Goal: Task Accomplishment & Management: Use online tool/utility

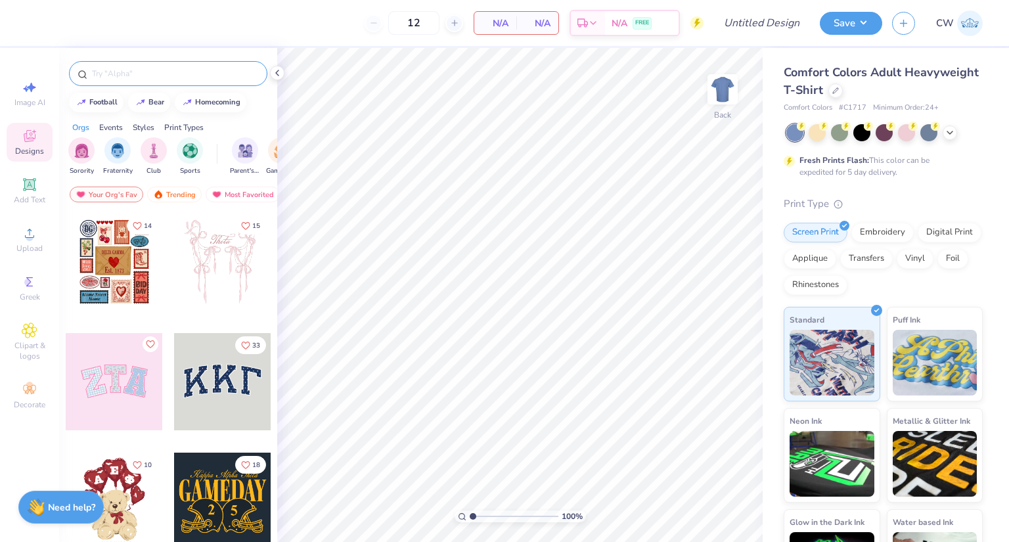
click at [216, 81] on div at bounding box center [168, 73] width 198 height 25
click at [160, 76] on input "text" at bounding box center [175, 73] width 168 height 13
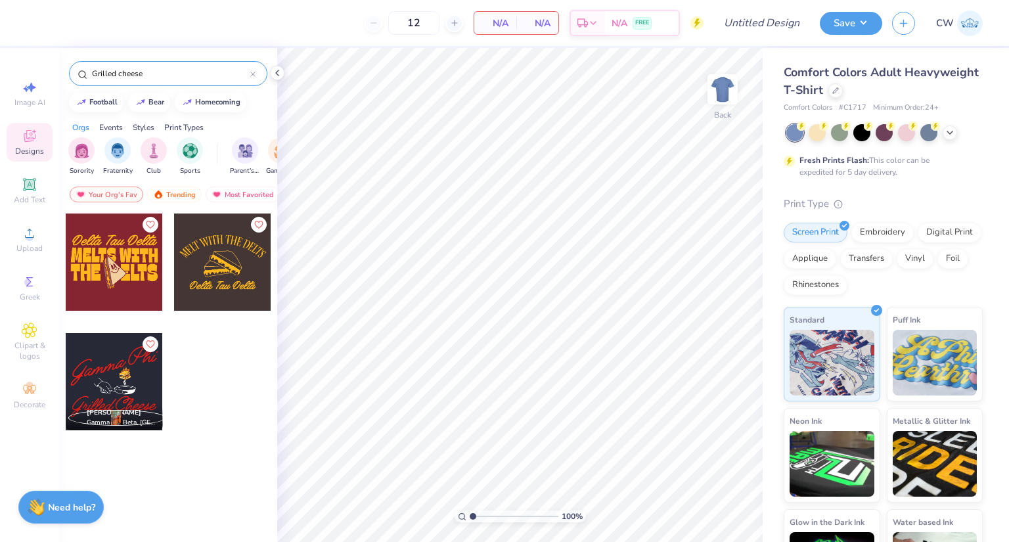
type input "Grilled cheese"
click at [127, 250] on div at bounding box center [114, 261] width 97 height 97
click at [717, 83] on img at bounding box center [722, 89] width 53 height 53
click at [139, 270] on div at bounding box center [114, 261] width 97 height 97
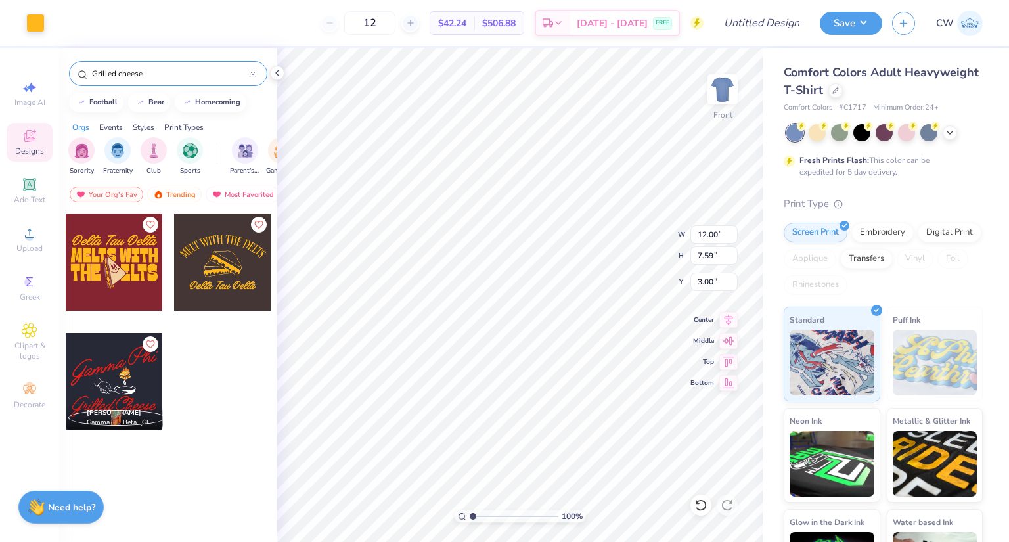
type input "11.97"
type input "2.40"
type input "7.03"
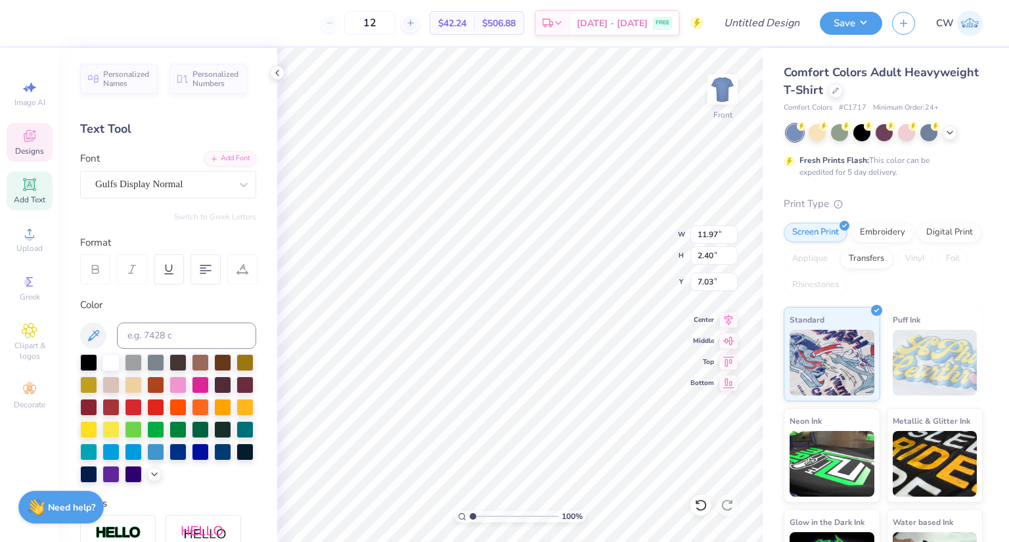
scroll to position [11, 1]
type textarea "D - CHI"
type textarea "DELTA CHI"
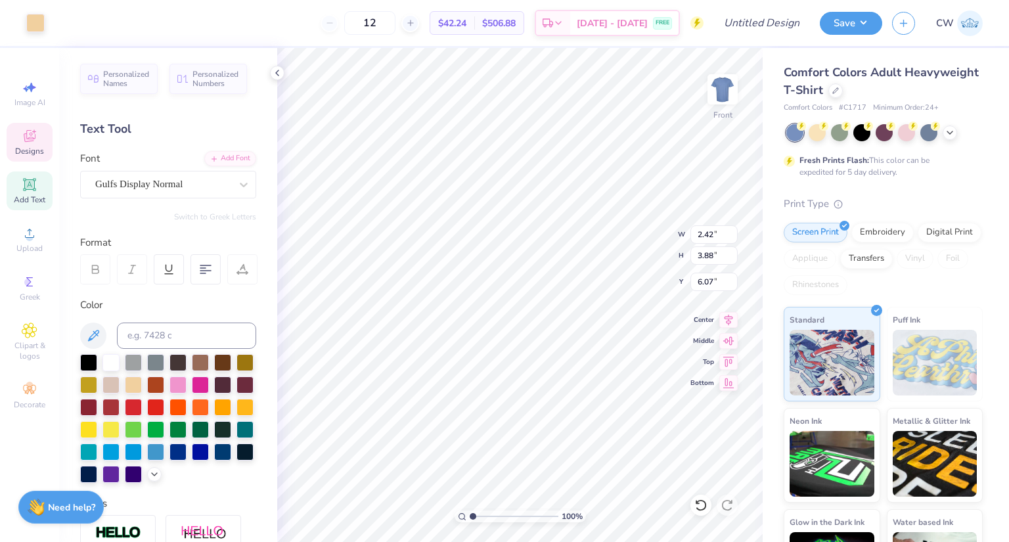
type input "2.42"
type input "3.88"
type input "6.07"
type input "11.98"
type input "2.41"
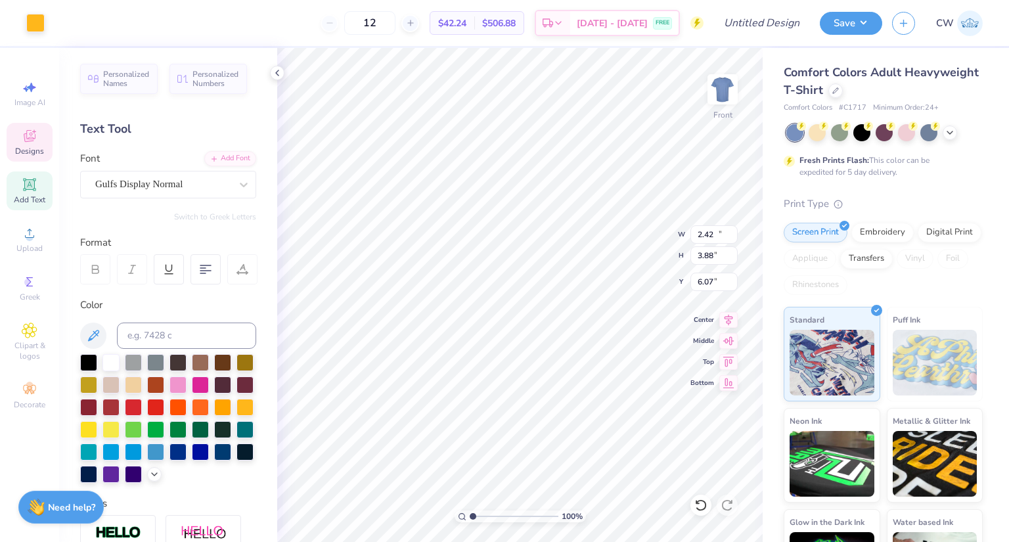
type input "7.02"
type textarea "DELTA CHI"
type input "5.99"
type input "11.98"
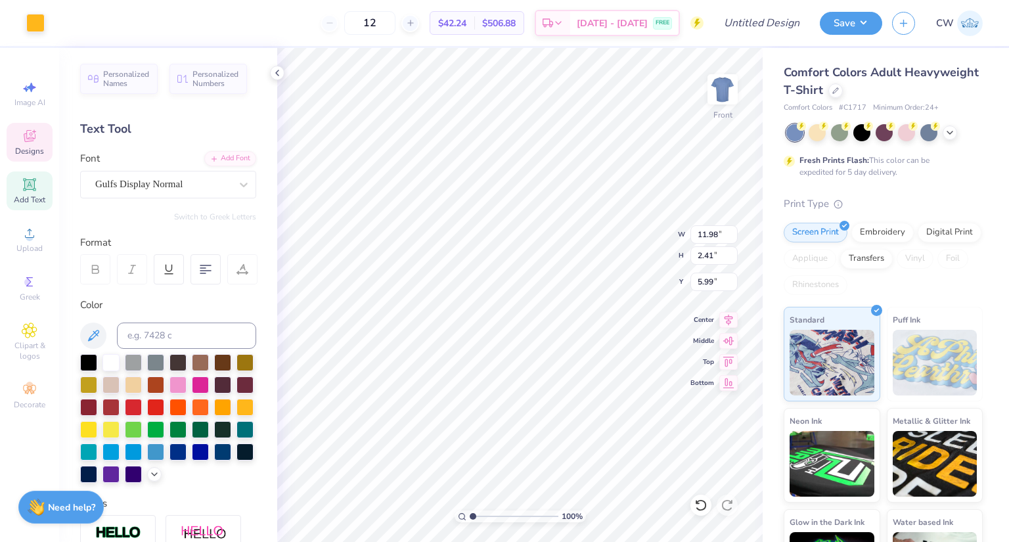
type input "2.41"
type input "7.02"
type input "1.19"
type input "4.32"
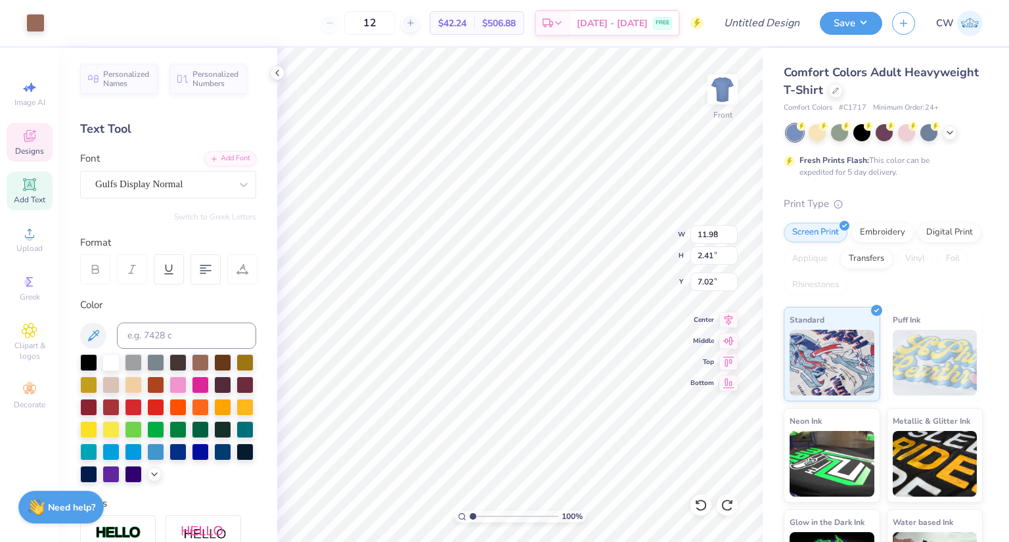
type input "6.14"
type input "5.99"
type input "3.17"
type input "5.93"
type input "6.83"
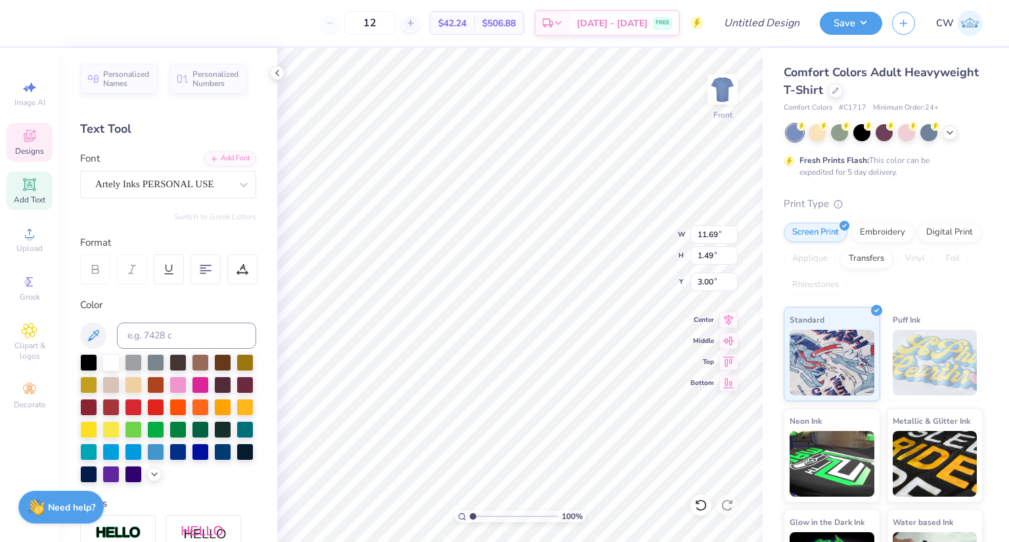
type input "11.69"
type input "1.49"
type input "3.00"
type textarea "Delta Chi"
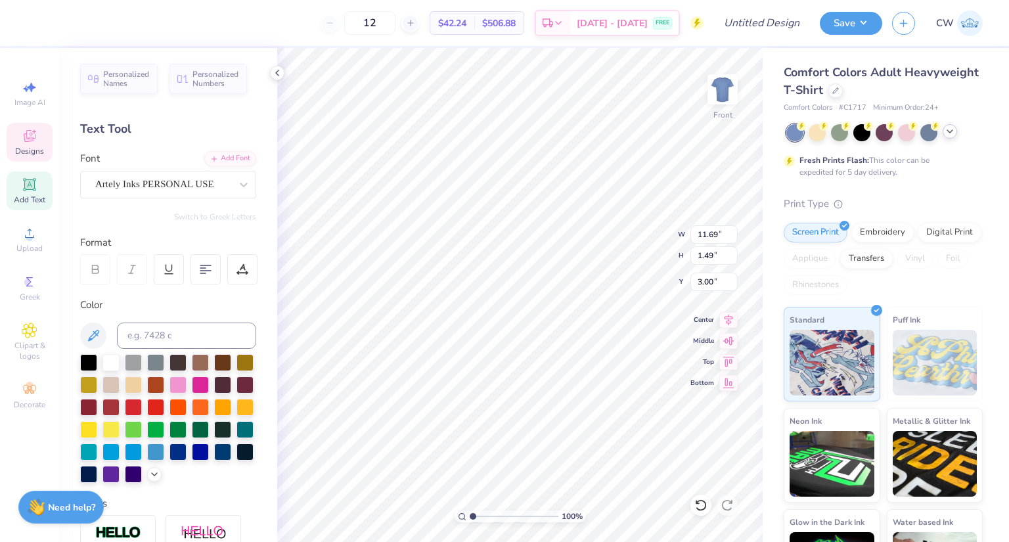
click at [946, 130] on icon at bounding box center [950, 131] width 11 height 11
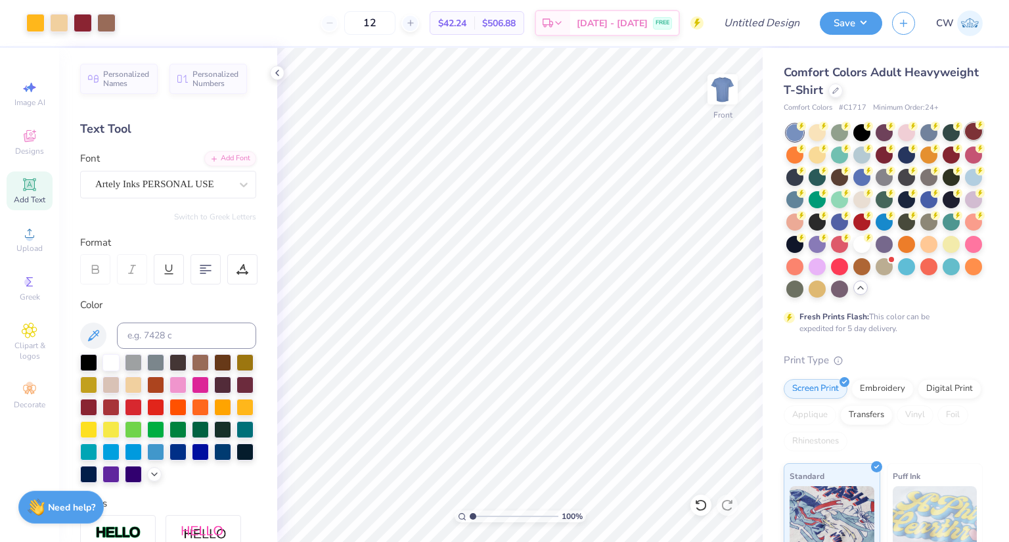
click at [965, 140] on div at bounding box center [973, 131] width 17 height 17
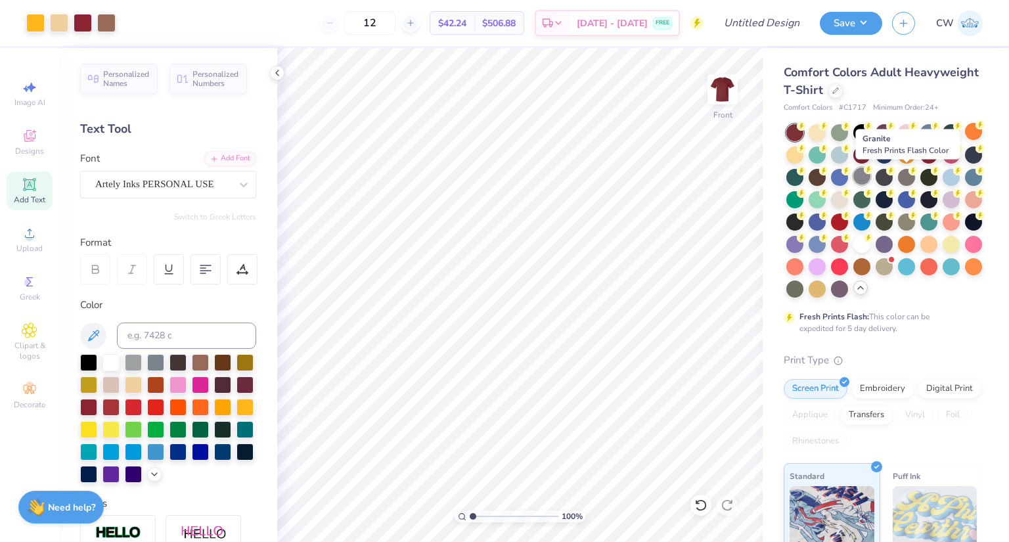
click at [870, 174] on div at bounding box center [861, 176] width 17 height 17
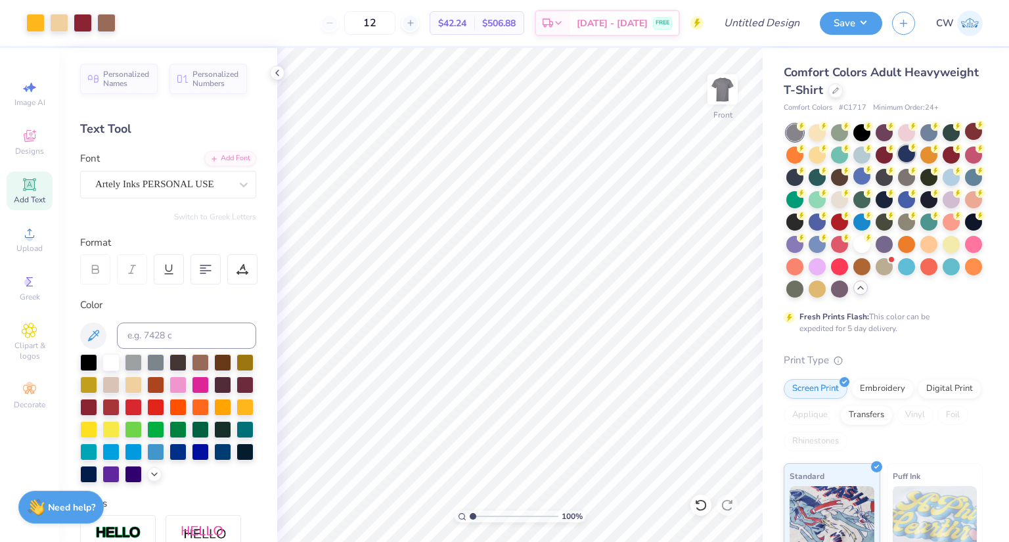
click at [915, 154] on div at bounding box center [906, 153] width 17 height 17
click at [725, 89] on img at bounding box center [722, 89] width 53 height 53
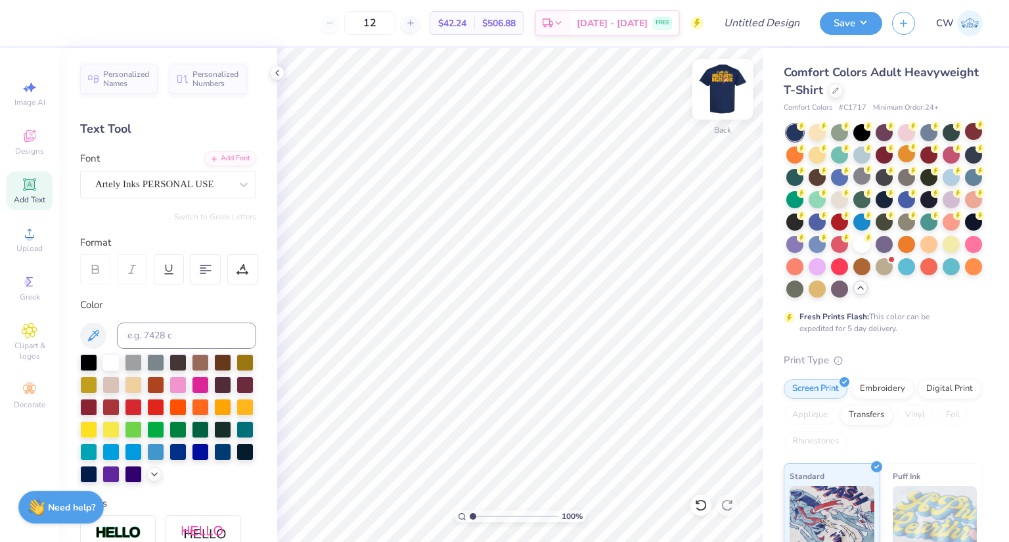
click at [723, 95] on img at bounding box center [722, 89] width 53 height 53
click at [717, 99] on img at bounding box center [722, 89] width 53 height 53
click at [28, 229] on icon at bounding box center [30, 233] width 16 height 16
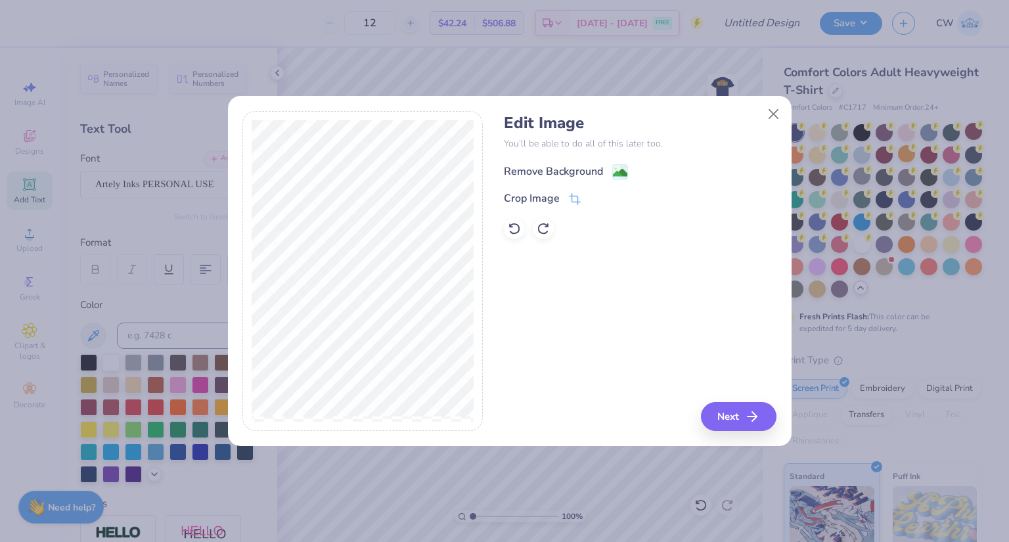
click at [616, 171] on image at bounding box center [620, 173] width 14 height 14
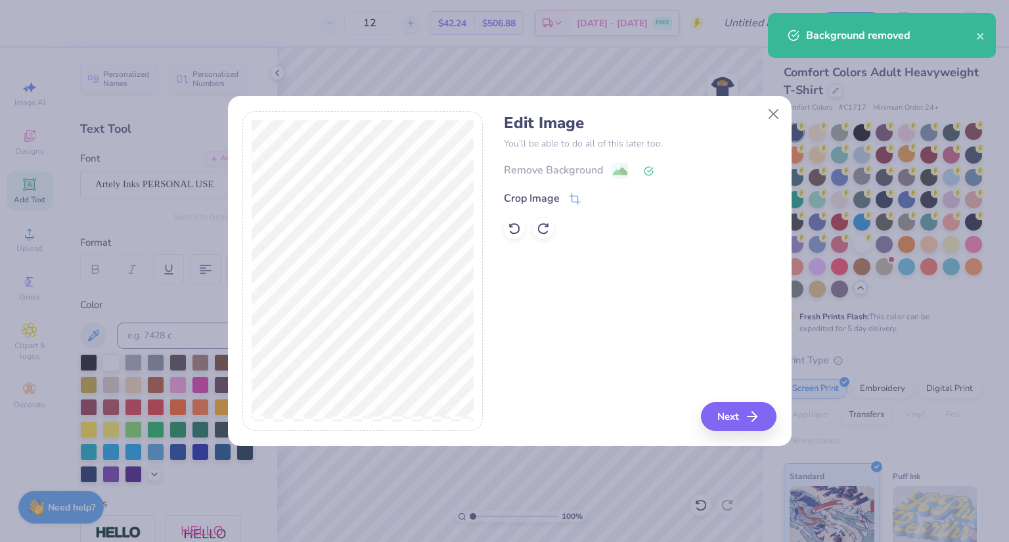
click at [746, 401] on div "Edit Image You’ll be able to do all of this later too. Remove Background Crop I…" at bounding box center [640, 271] width 273 height 321
click at [741, 411] on button "Next" at bounding box center [741, 416] width 76 height 29
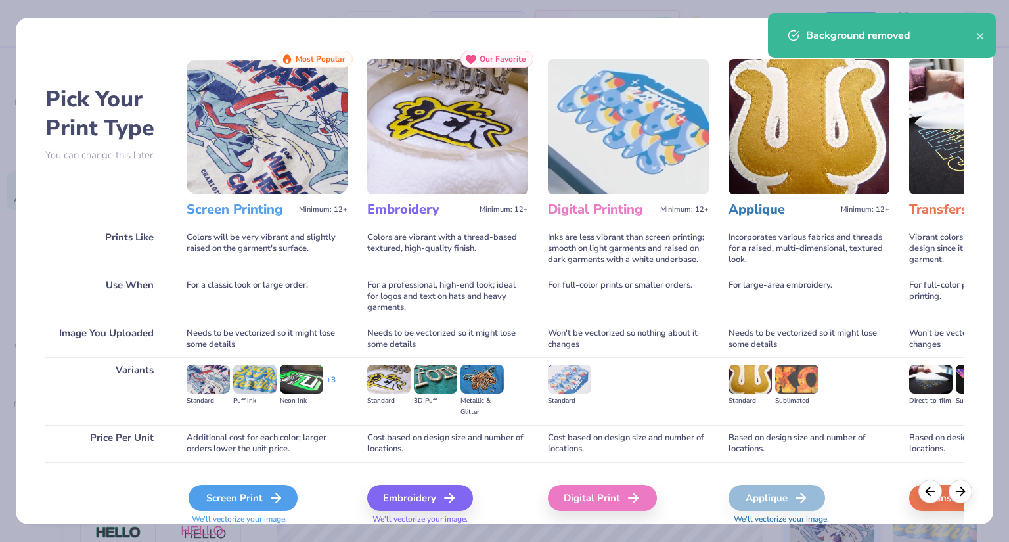
click at [224, 493] on div "Screen Print" at bounding box center [243, 498] width 109 height 26
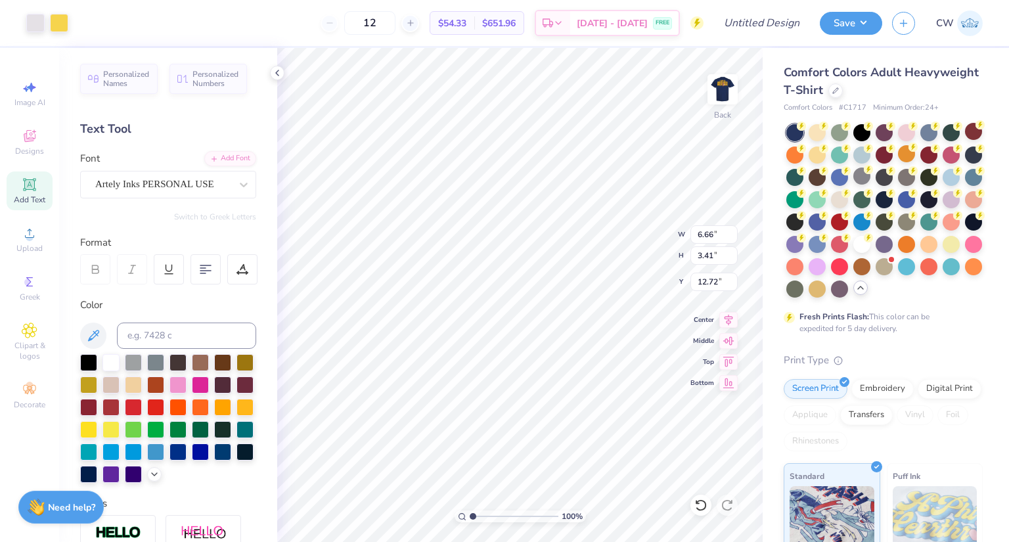
type input "6.66"
type input "3.41"
type input "2.35"
type input "3.62"
type input "1.85"
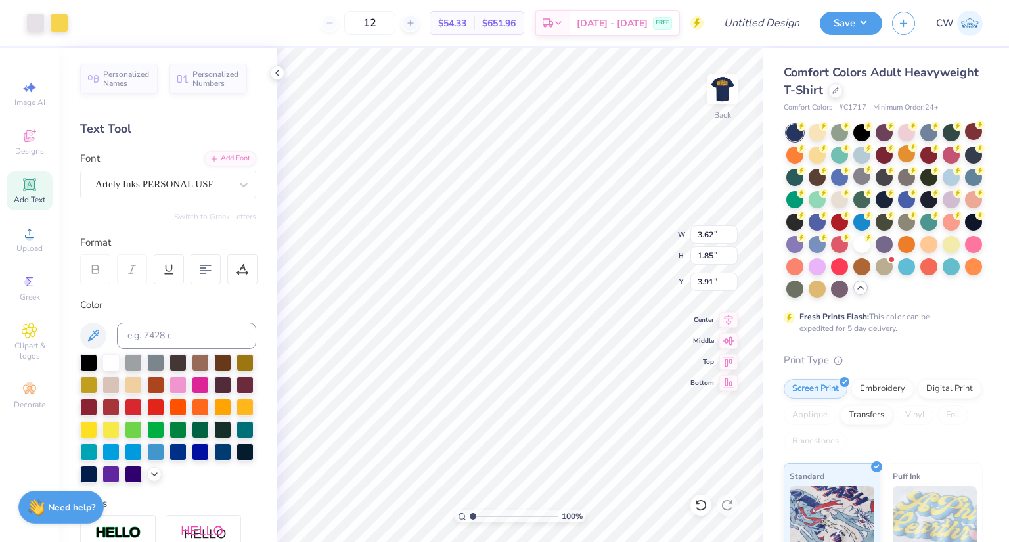
type input "3.80"
click at [97, 428] on div at bounding box center [88, 428] width 17 height 17
click at [97, 413] on div at bounding box center [88, 405] width 17 height 17
click at [858, 23] on button "Save" at bounding box center [851, 21] width 62 height 23
click at [853, 23] on button "Save" at bounding box center [851, 21] width 62 height 23
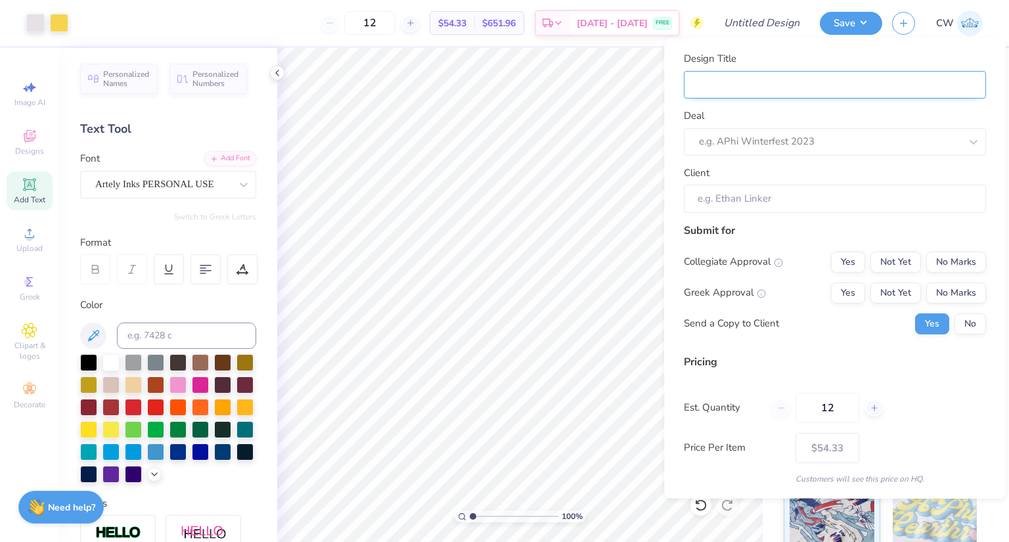
click at [771, 78] on input "Design Title" at bounding box center [835, 84] width 302 height 28
type input "D"
type input "Dl"
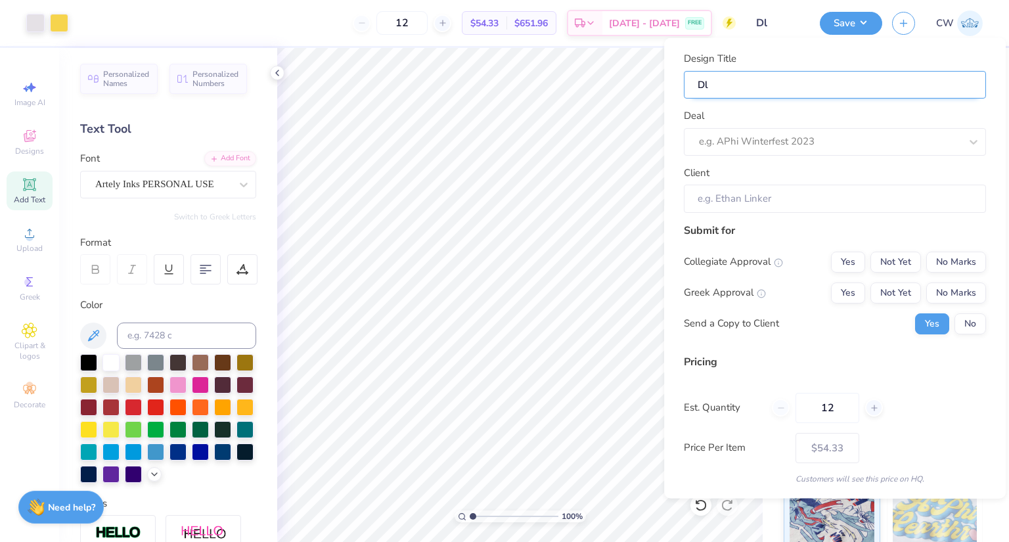
type input "D"
type input "De"
type input "De;"
type input "De;l"
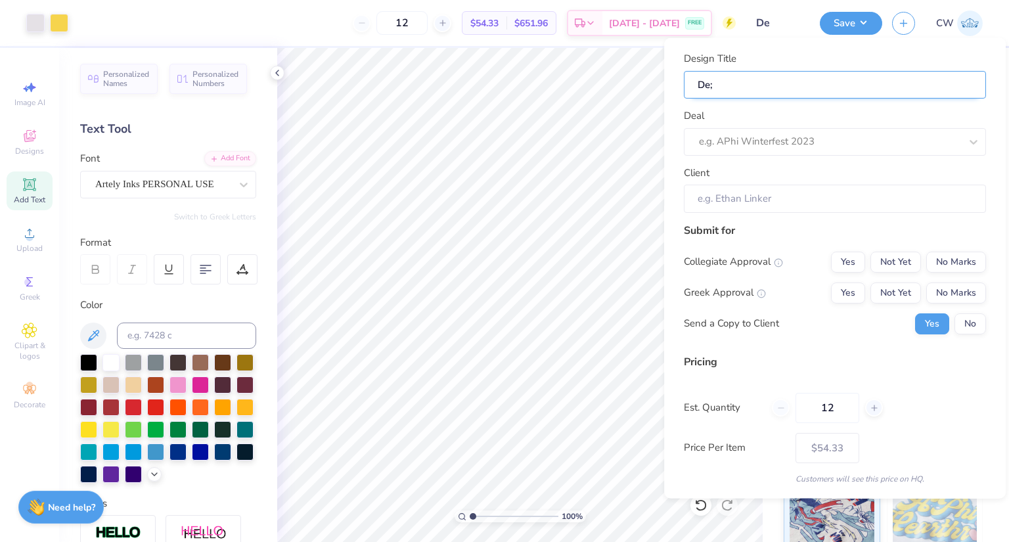
type input "De;l"
type input "De;lt"
type input "De;lta"
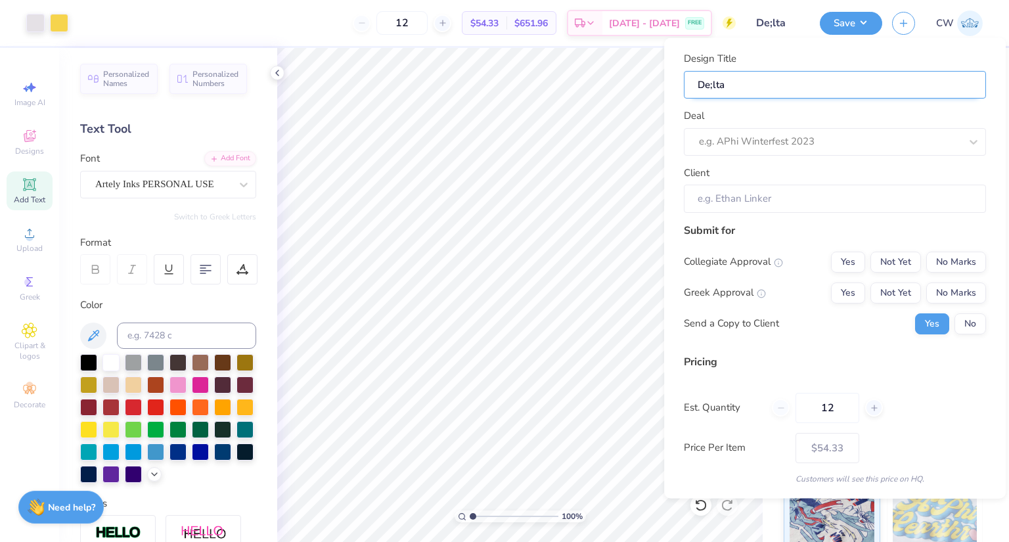
type input "De;lt"
type input "De;l"
type input "De;"
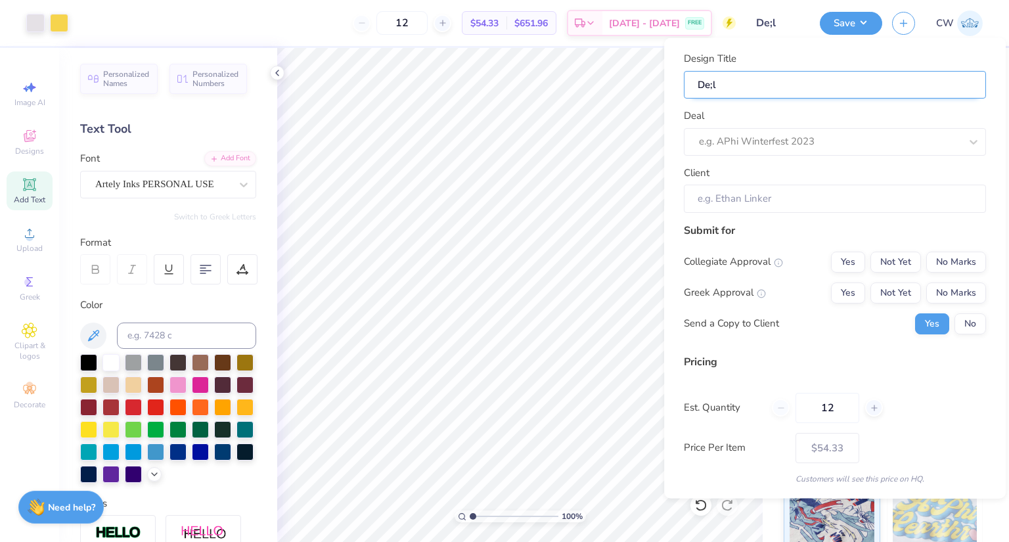
type input "De;"
type input "De"
type input "Del"
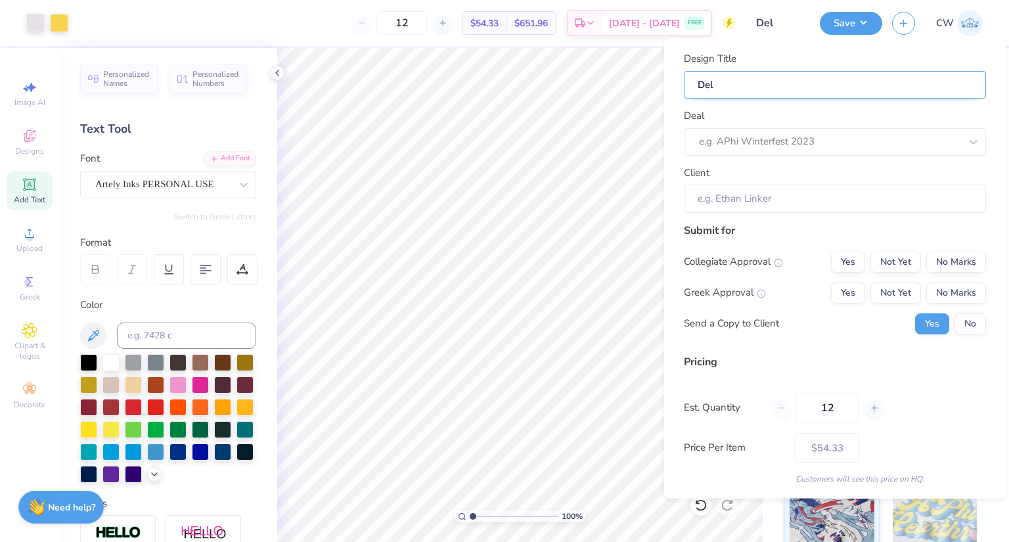
type input "Delt"
type input "Delta"
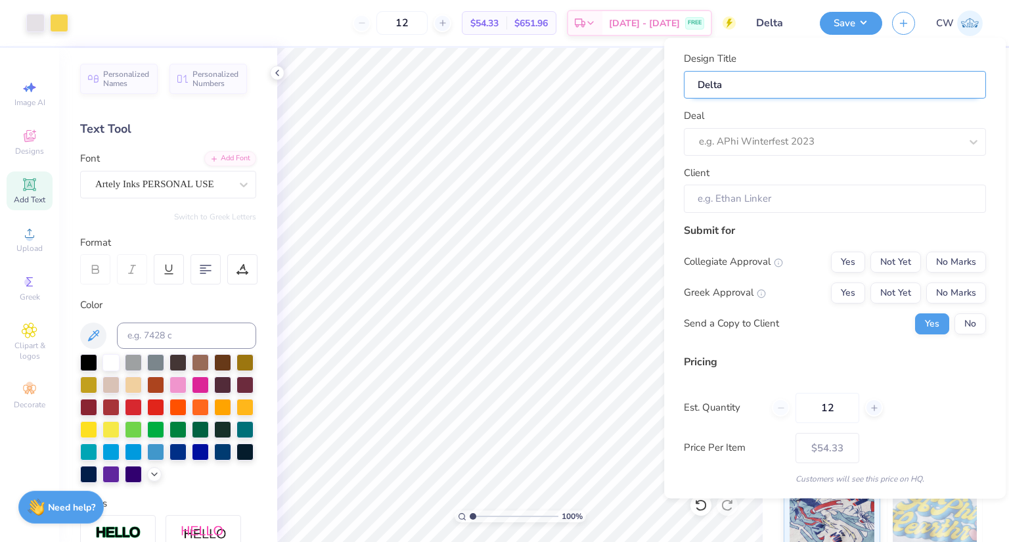
type input "Delta"
type input "Delta C"
type input "Delta Ch"
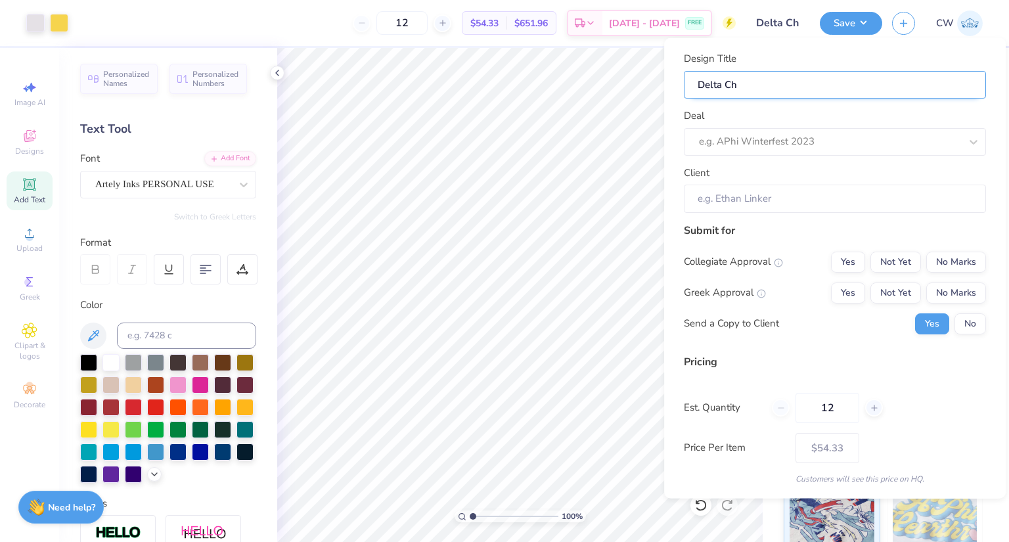
type input "Delta Chi"
type input "Delta Chi Philanthropy Mock-Up"
type input "Delta Chi Philanthropy Mock-U"
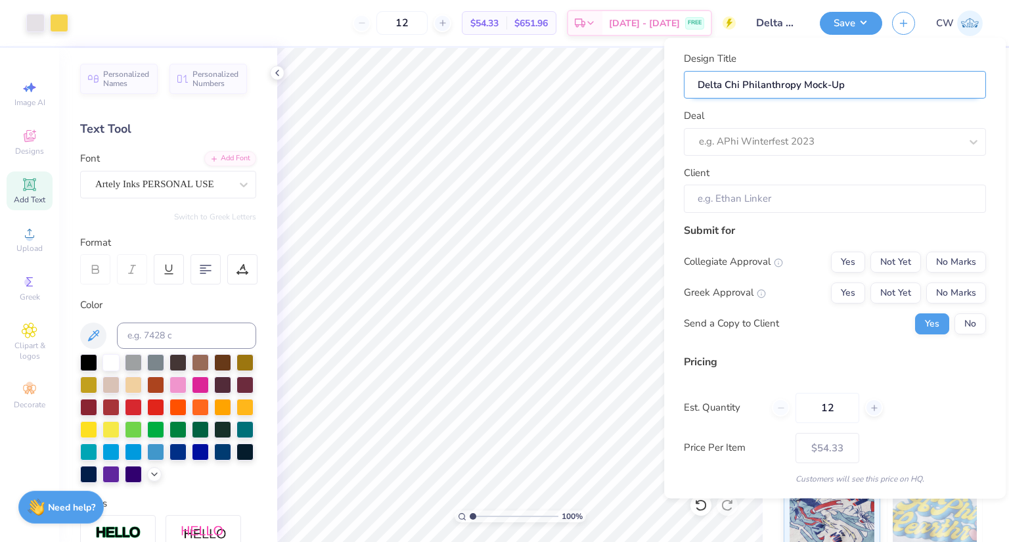
type input "Delta Chi Philanthropy Mock-U"
type input "Delta Chi Philanthropy Mock-"
type input "Delta Chi Philanthropy Mock"
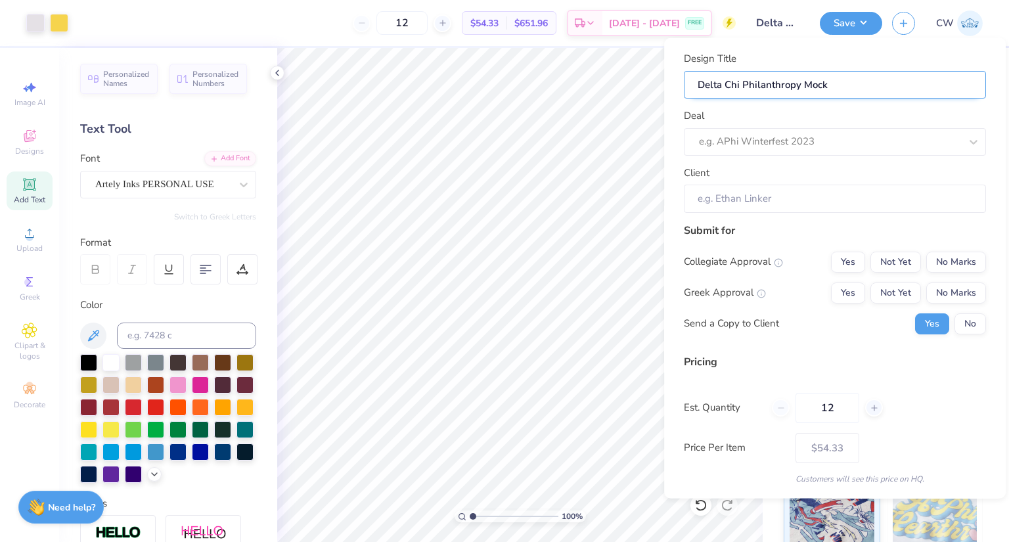
type input "Delta Chi Philanthropy Moc"
type input "Delta Chi Philanthropy Mo"
type input "Delta Chi Philanthropy M"
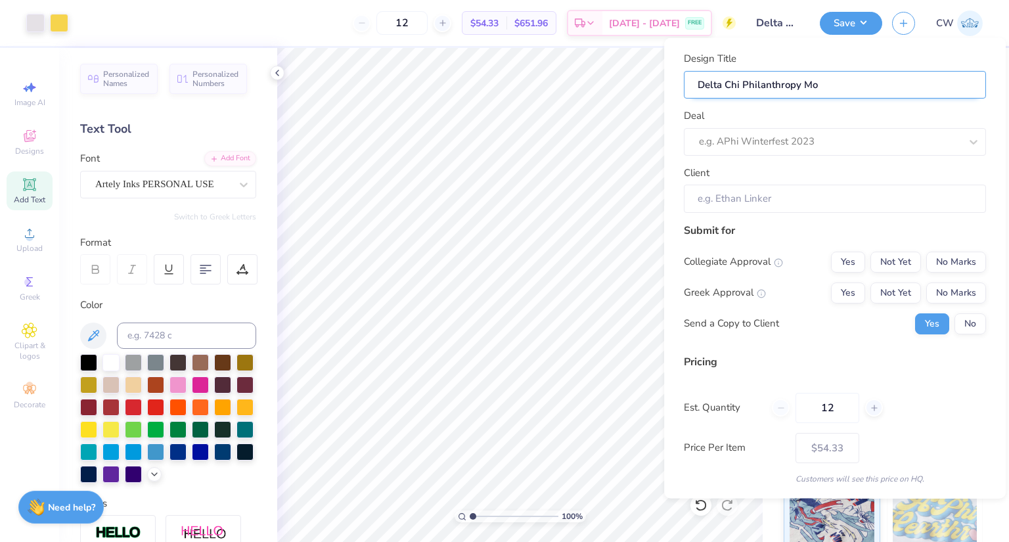
type input "Delta Chi Philanthropy M"
type input "Delta Chi Philanthropy"
type input "Delta Chi Philanthropy G"
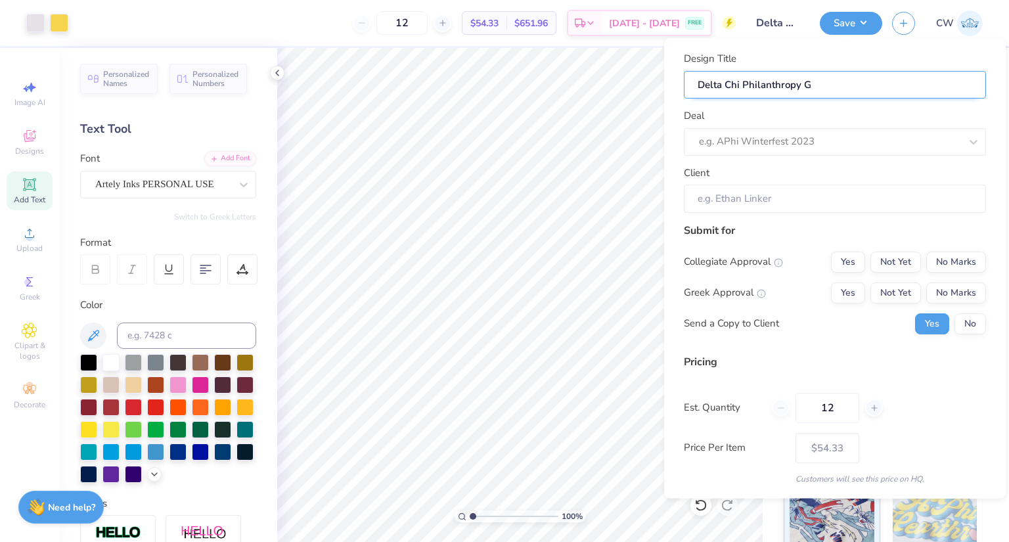
type input "Delta Chi Philanthropy Gr"
type input "Delta Chi Philanthropy Gri"
type input "Delta Chi Philanthropy Gril"
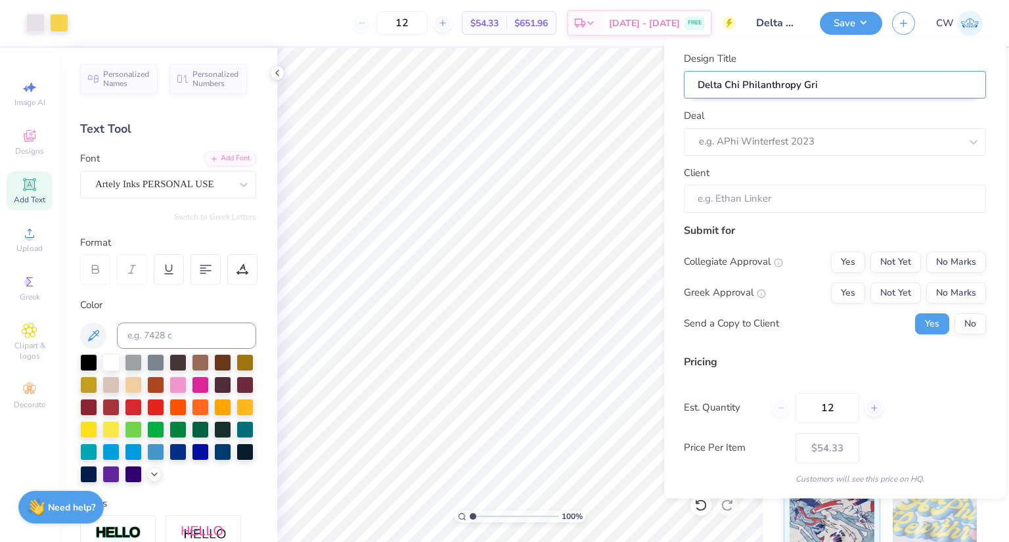
type input "Delta Chi Philanthropy Gril"
type input "Delta Chi Philanthropy Grill"
type input "Delta Chi Philanthropy Grille"
type input "Delta Chi Philanthropy Grilled"
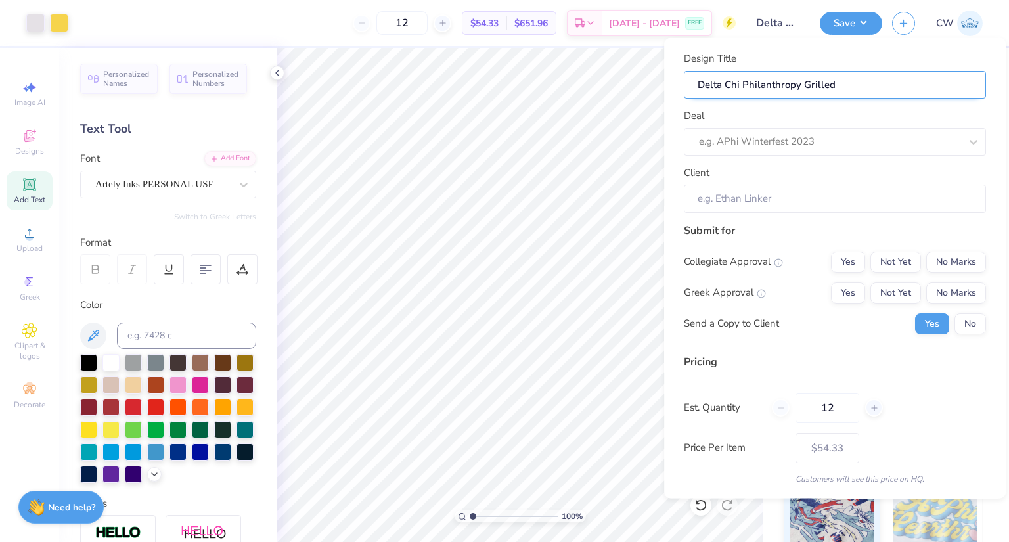
type input "Delta Chi Philanthropy Grilled C"
type input "Delta Chi Philanthropy Grilled CH"
type input "Delta Chi Philanthropy Grilled CHe"
type input "Delta Chi Philanthropy Grilled CHee"
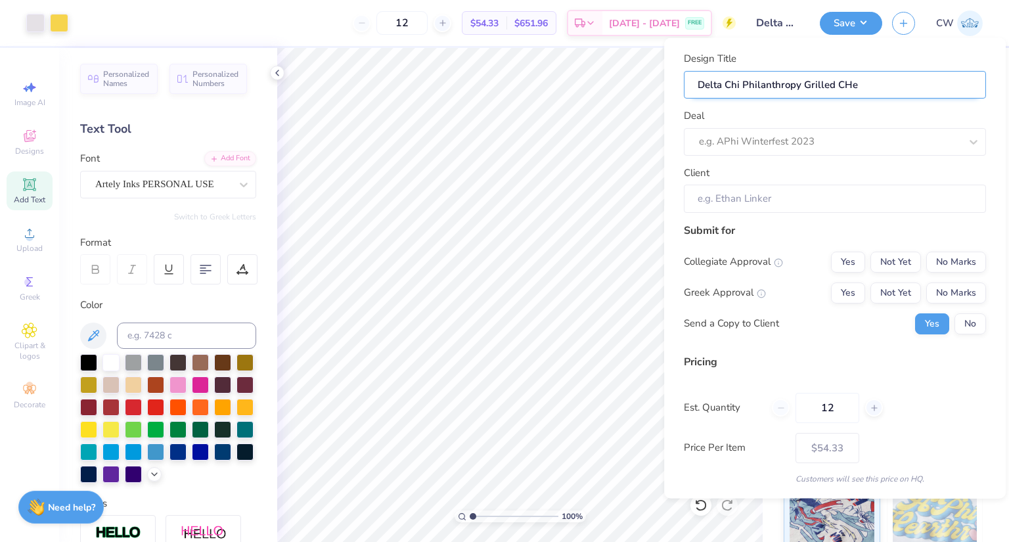
type input "Delta Chi Philanthropy Grilled CHee"
type input "Delta Chi Philanthropy Grilled CHe"
type input "Delta Chi Philanthropy Grilled CH"
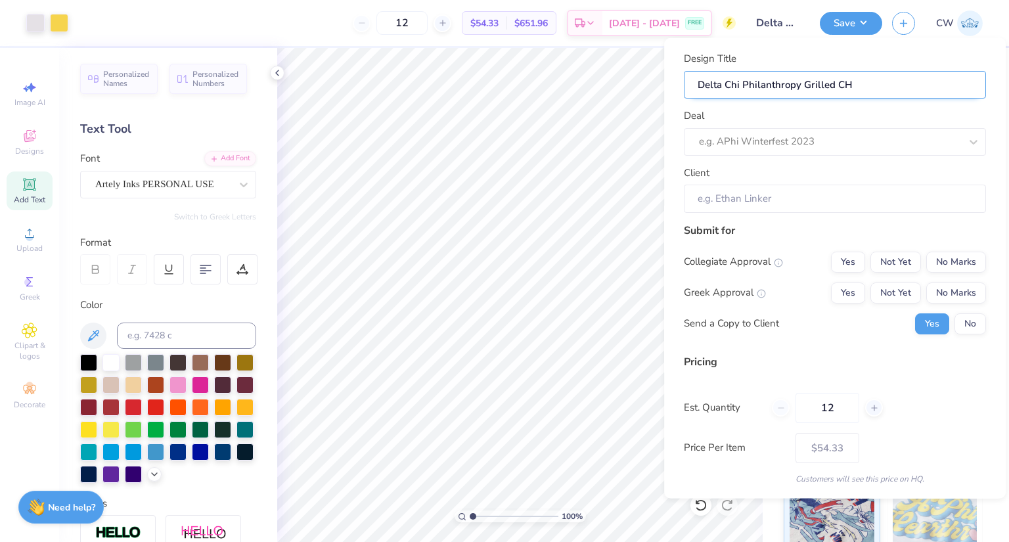
type input "Delta Chi Philanthropy Grilled C"
type input "Delta Chi Philanthropy Grilled Ch"
type input "Delta Chi Philanthropy Grilled Che"
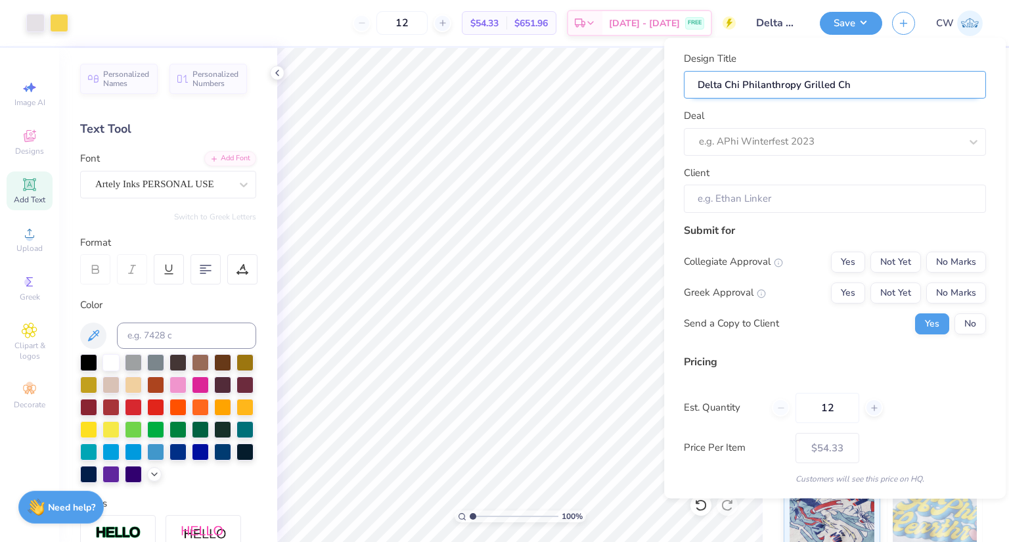
type input "Delta Chi Philanthropy Grilled Che"
type input "Delta Chi Philanthropy Grilled Chee"
type input "Delta Chi Philanthropy Grilled Chees"
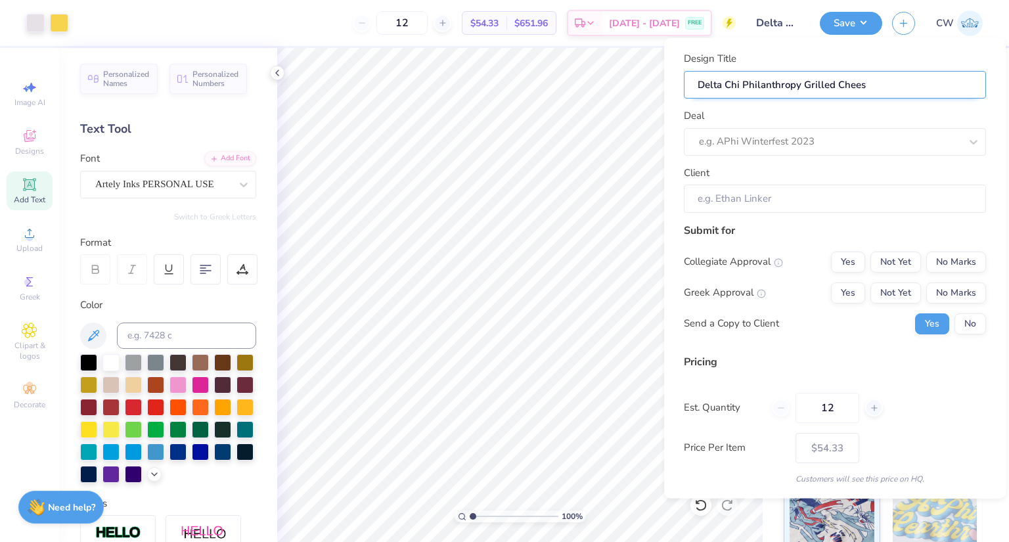
type input "Delta Chi Philanthropy Grilled Cheese"
type input "Delta Chi Philanthropy Grilled Cheese F"
type input "Delta Chi Philanthropy Grilled Cheese Fa"
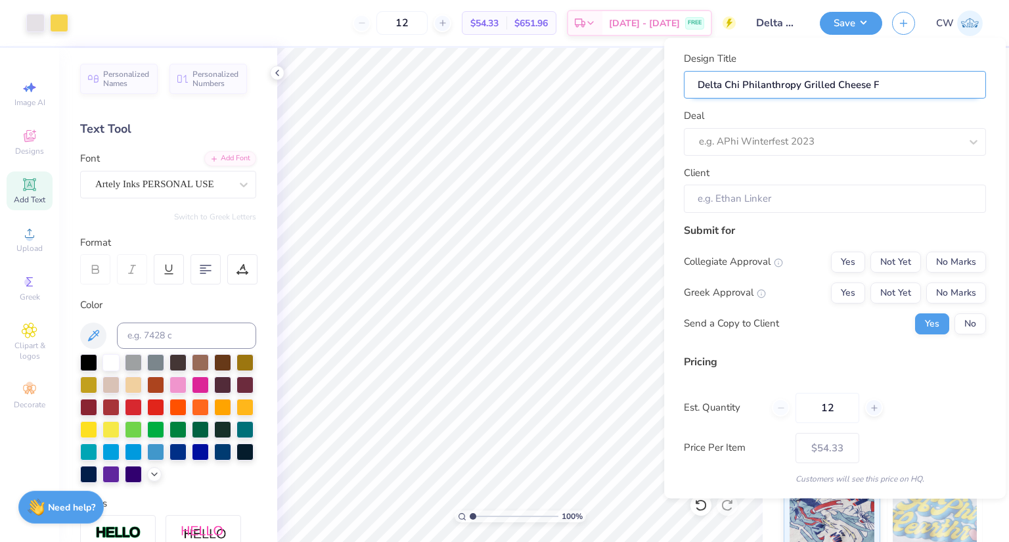
type input "Delta Chi Philanthropy Grilled Cheese Fa"
type input "Delta Chi Philanthropy Grilled Cheese Fal"
type input "Delta Chi Philanthropy Grilled Cheese Fall"
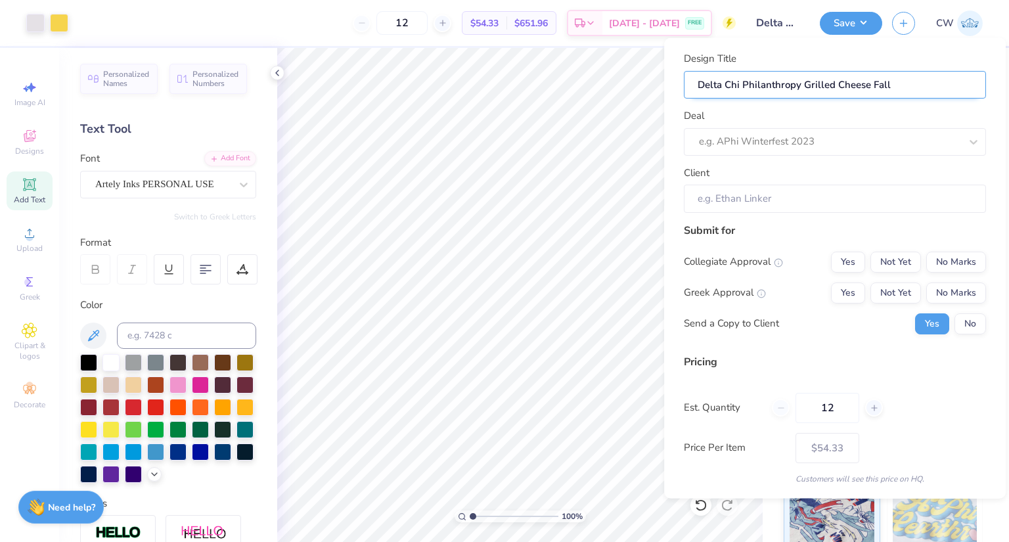
type input "Delta Chi Philanthropy Grilled Cheese Fall"
type input "Delta Chi Philanthropy Grilled Cheese Fall 2"
type input "Delta Chi Philanthropy Grilled Cheese Fall 20"
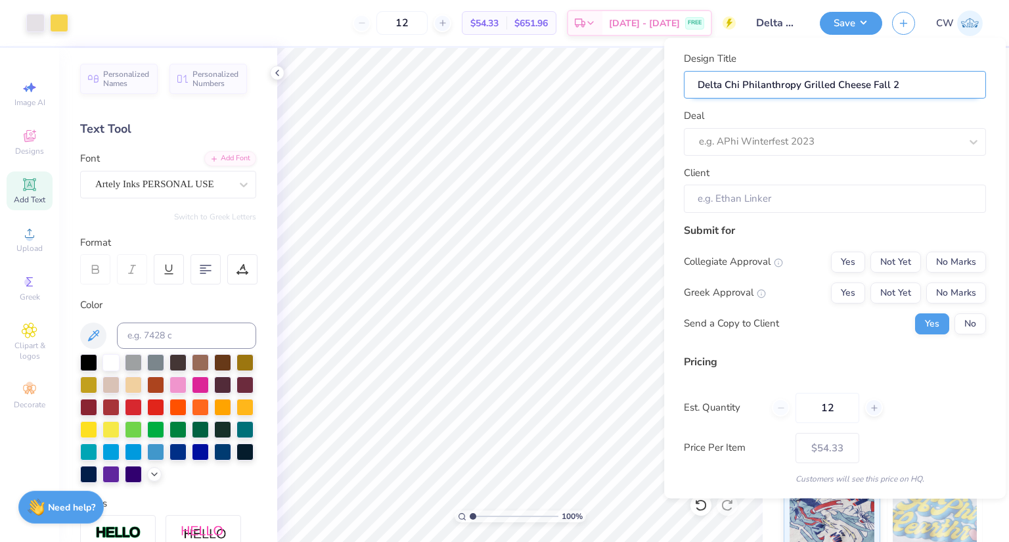
type input "Delta Chi Philanthropy Grilled Cheese Fall 20"
type input "Delta Chi Philanthropy Grilled Cheese Fall 202"
type input "Delta Chi Philanthropy Grilled Cheese Fall 2025"
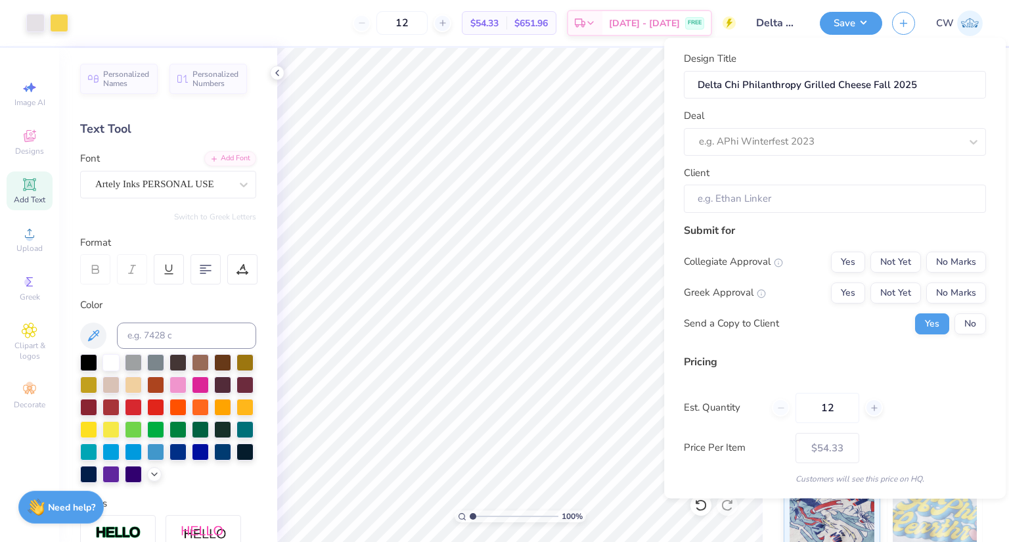
click at [815, 106] on div "Design Title Delta Chi Philanthropy Grilled Cheese Fall 2025 Deal e.g. APhi Win…" at bounding box center [835, 132] width 302 height 162
click at [817, 136] on div at bounding box center [829, 142] width 261 height 18
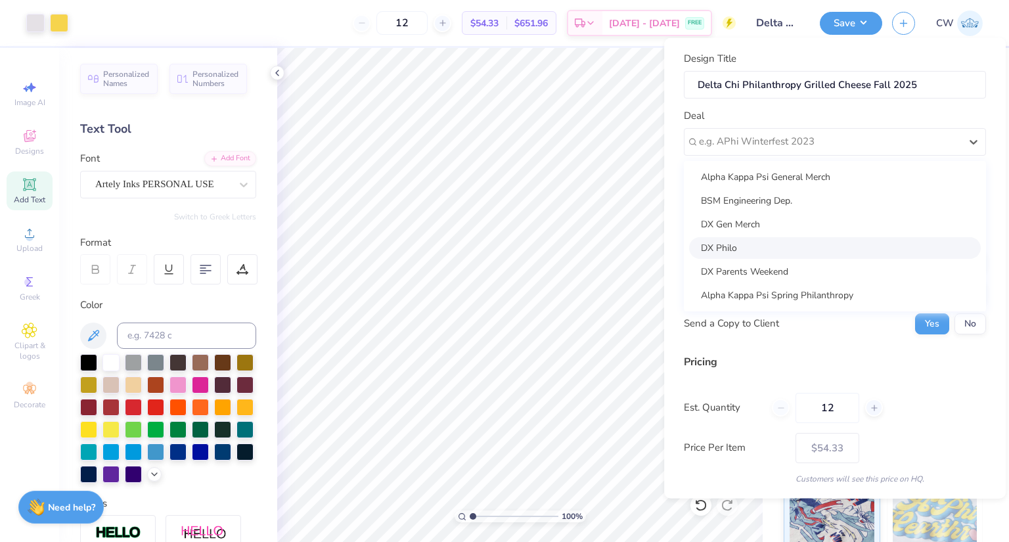
click at [715, 249] on div "DX Philo" at bounding box center [835, 247] width 292 height 22
type input "[PERSON_NAME]"
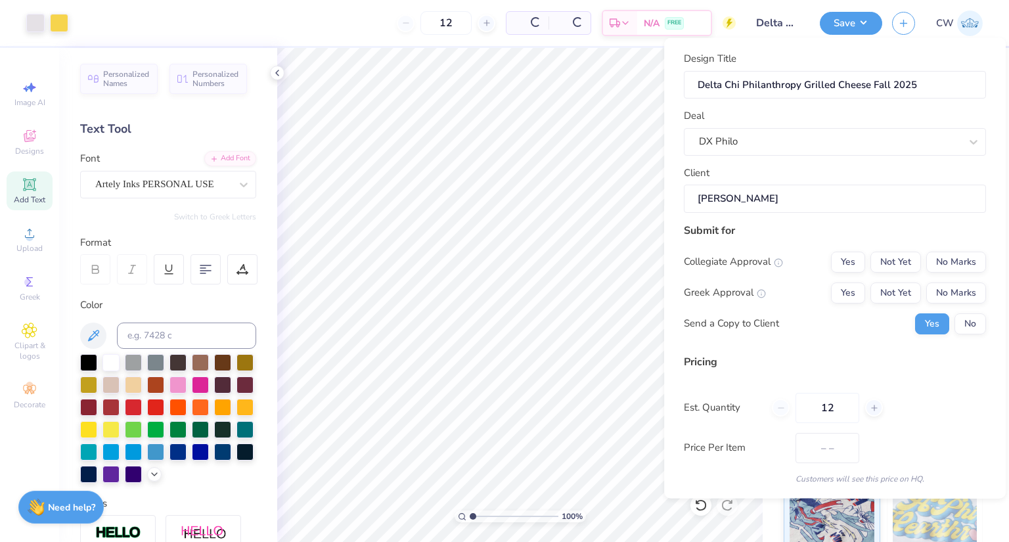
type input "$63.46"
click at [897, 257] on button "Not Yet" at bounding box center [895, 261] width 51 height 21
click at [885, 295] on button "Not Yet" at bounding box center [895, 292] width 51 height 21
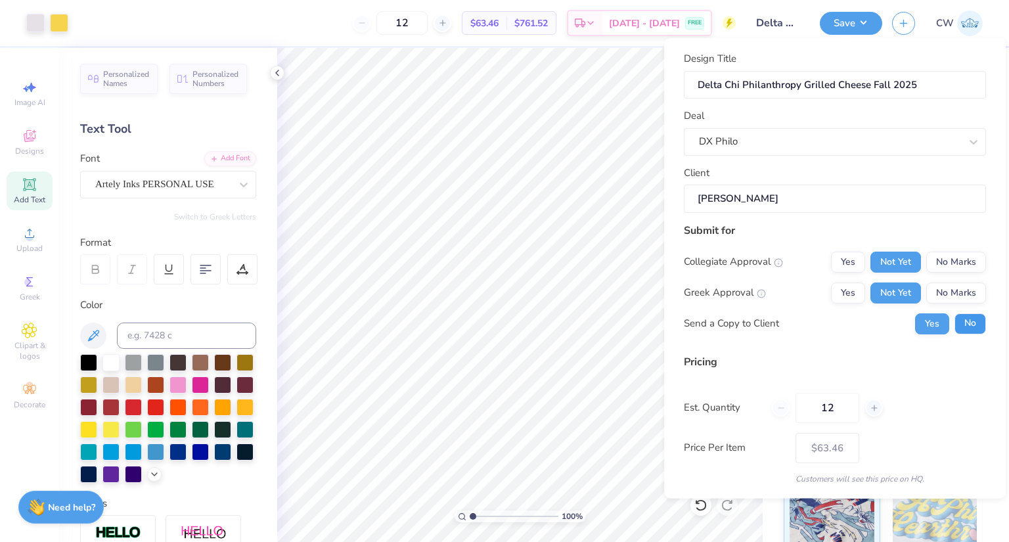
click at [959, 327] on button "No" at bounding box center [970, 323] width 32 height 21
click at [872, 407] on icon at bounding box center [874, 407] width 9 height 9
click at [872, 407] on line at bounding box center [874, 407] width 5 height 0
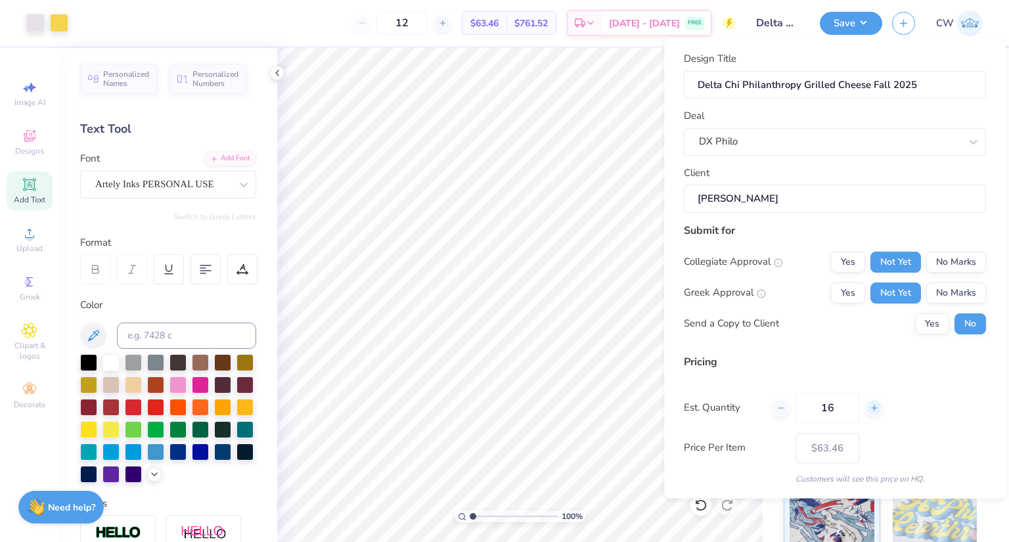
click at [872, 407] on line at bounding box center [874, 407] width 5 height 0
type input "20"
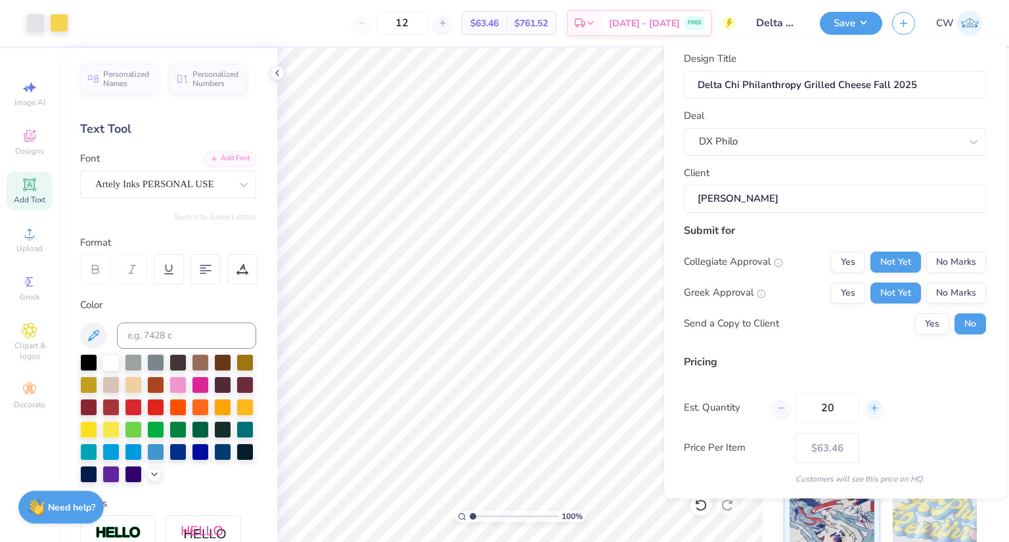
click at [872, 407] on line at bounding box center [874, 407] width 5 height 0
type input "20"
type input "21"
type input "$53.87"
click at [872, 407] on line at bounding box center [874, 407] width 5 height 0
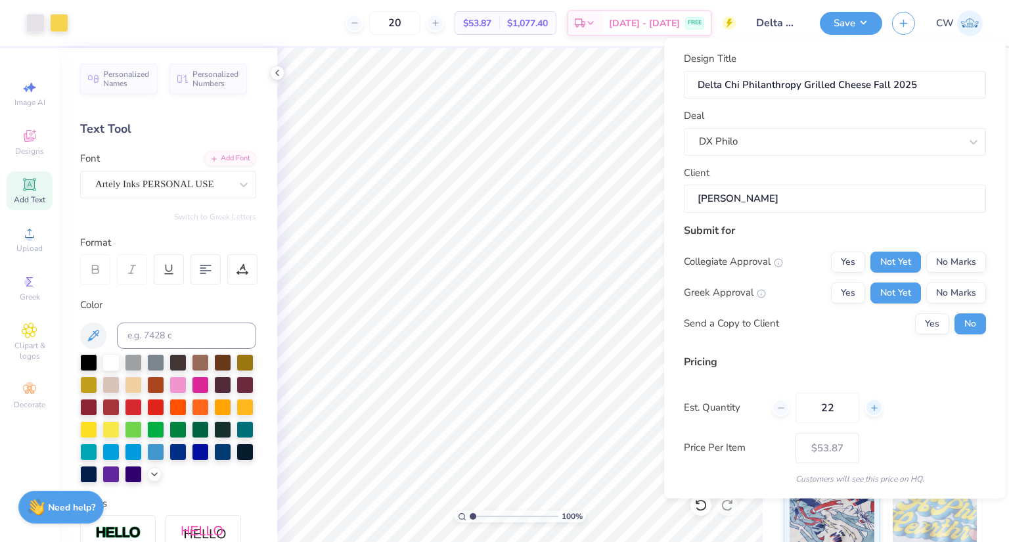
click at [872, 407] on line at bounding box center [874, 407] width 5 height 0
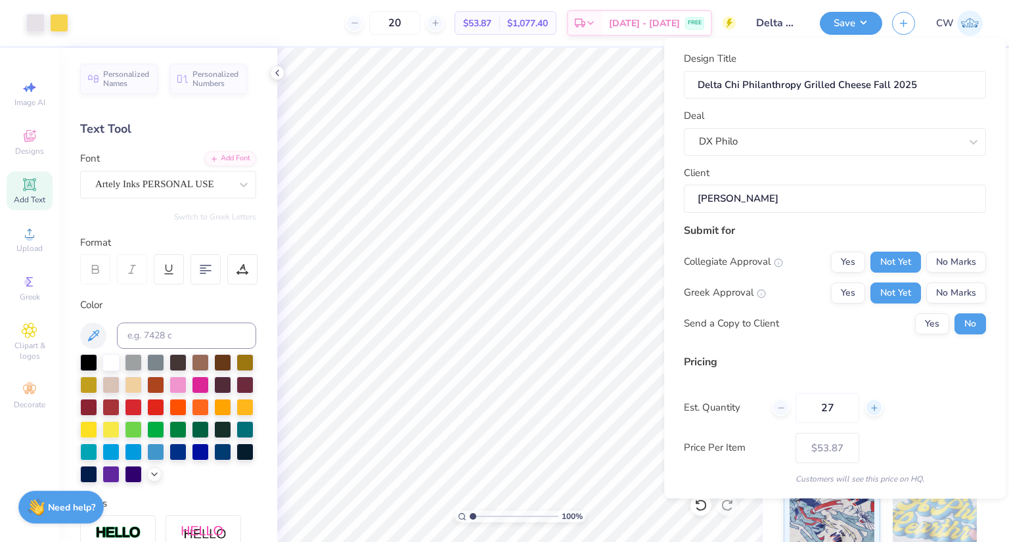
click at [872, 407] on line at bounding box center [874, 407] width 5 height 0
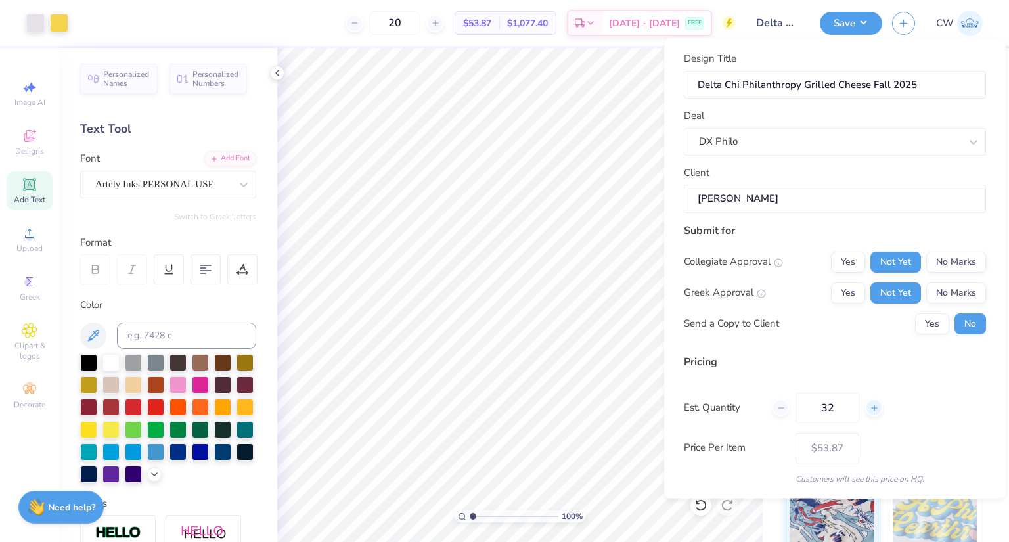
click at [872, 407] on line at bounding box center [874, 407] width 5 height 0
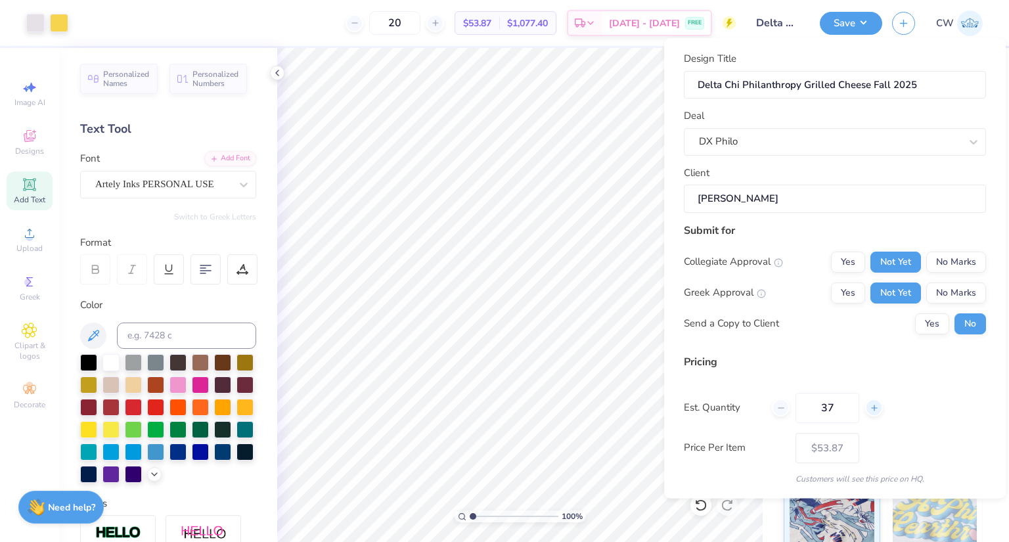
click at [872, 407] on line at bounding box center [874, 407] width 5 height 0
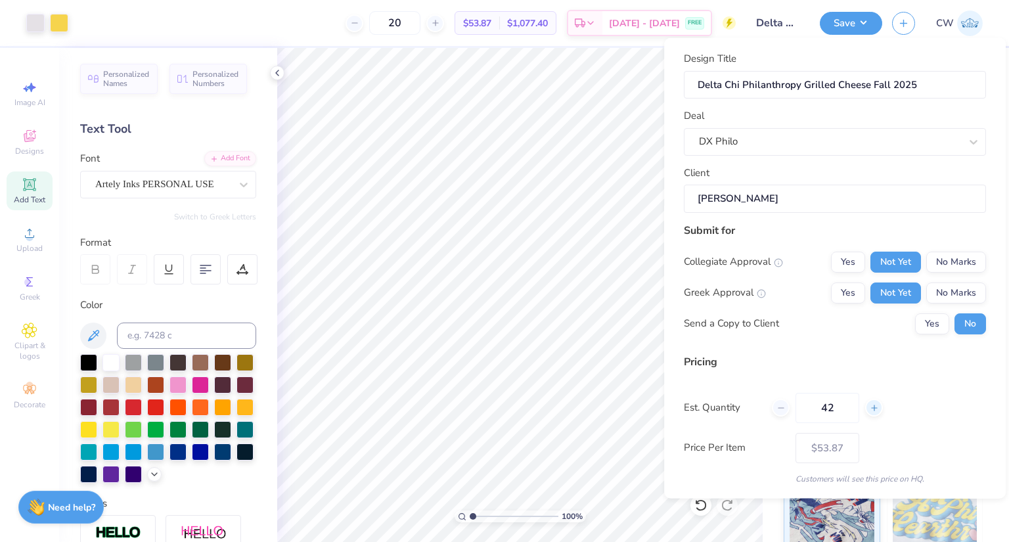
click at [872, 407] on line at bounding box center [874, 407] width 5 height 0
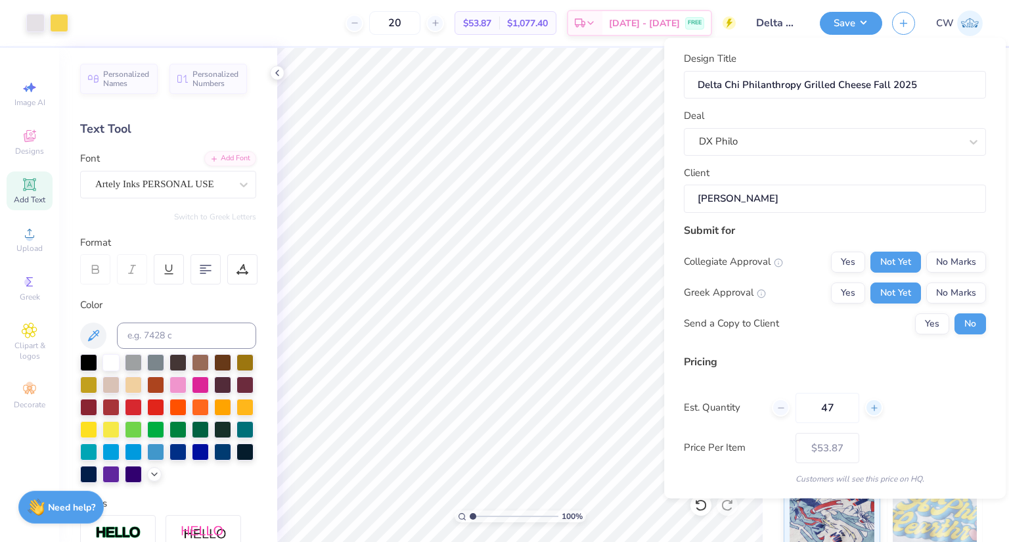
click at [872, 407] on line at bounding box center [874, 407] width 5 height 0
type input "50"
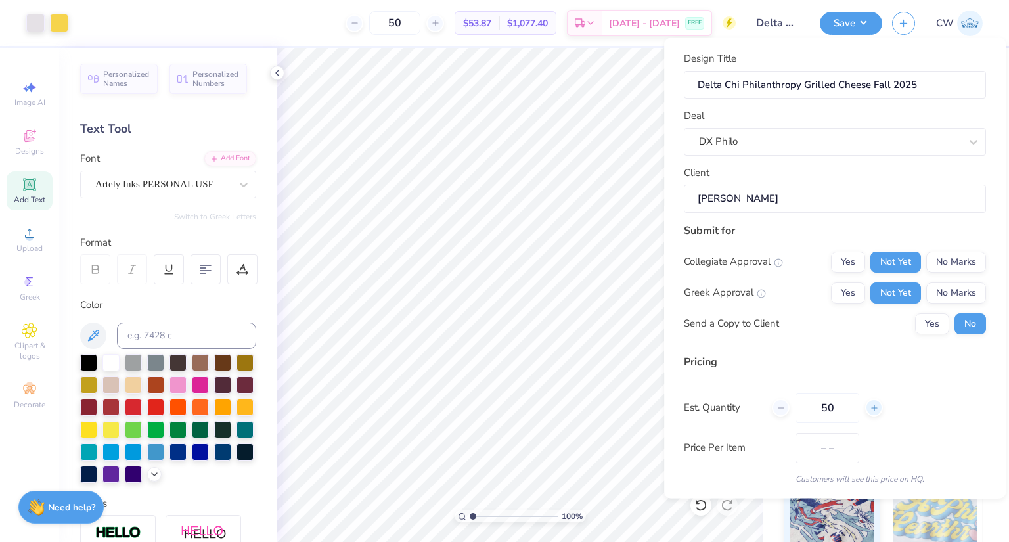
type input "$29.00"
click at [872, 407] on line at bounding box center [874, 407] width 5 height 0
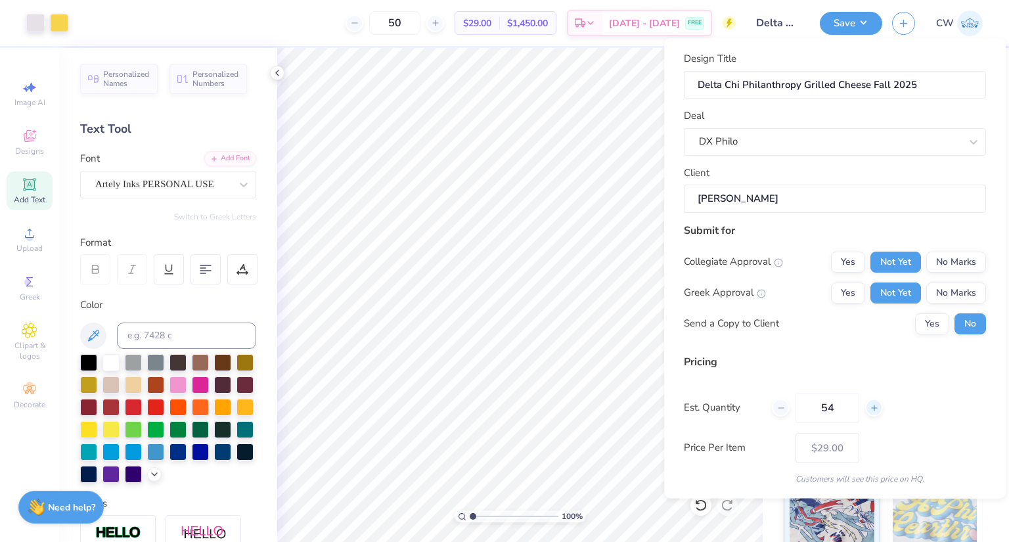
click at [872, 407] on line at bounding box center [874, 407] width 5 height 0
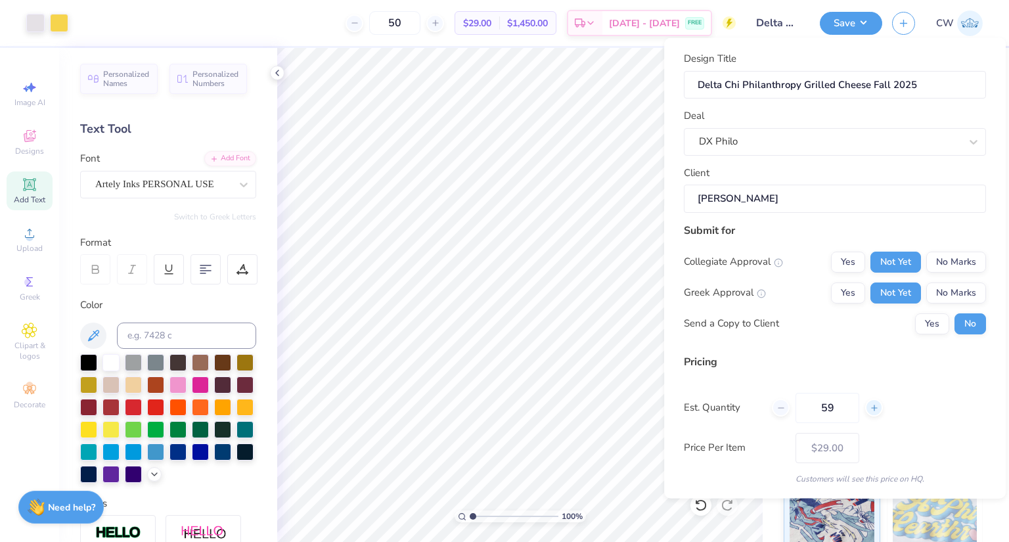
click at [872, 407] on line at bounding box center [874, 407] width 5 height 0
type input "60"
click at [872, 424] on div "Pricing Est. Quantity 60 Price Per Item $28.23 Customers will see this price on…" at bounding box center [835, 418] width 302 height 131
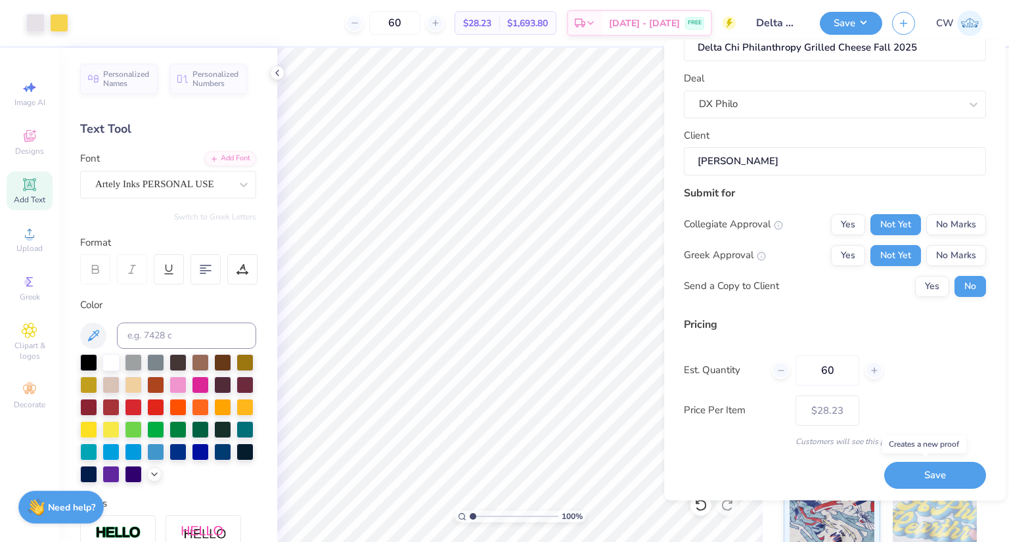
click at [941, 485] on button "Save" at bounding box center [935, 475] width 102 height 27
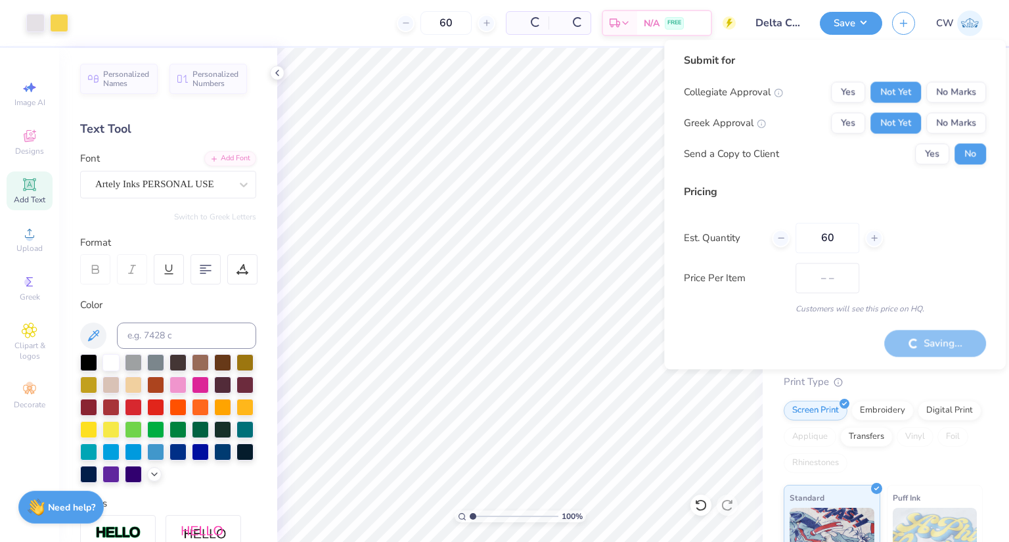
type input "$28.23"
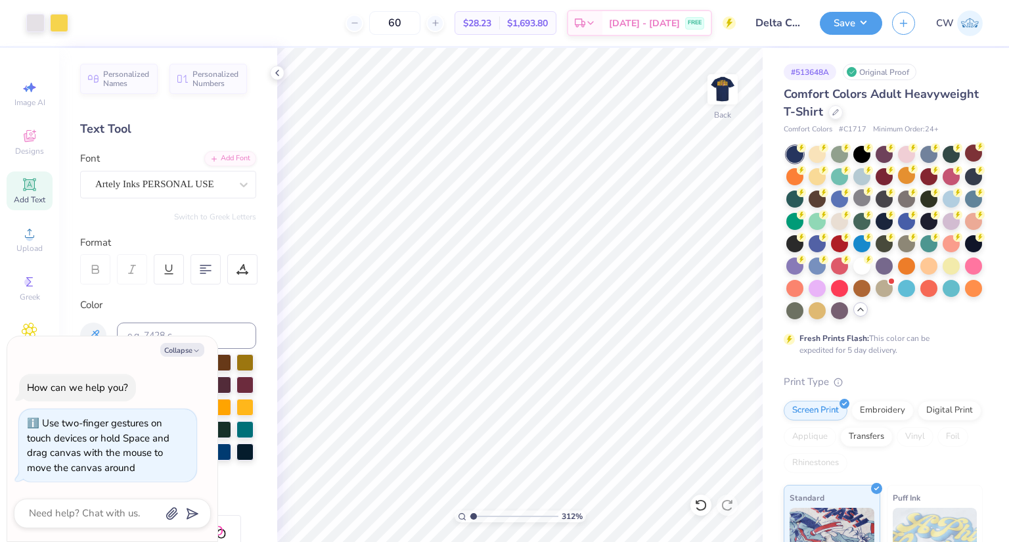
type input "1"
drag, startPoint x: 472, startPoint y: 515, endPoint x: 446, endPoint y: 509, distance: 26.3
click at [470, 510] on input "range" at bounding box center [514, 516] width 89 height 12
click at [717, 85] on img at bounding box center [722, 89] width 53 height 53
type textarea "x"
